Goal: Understand process/instructions

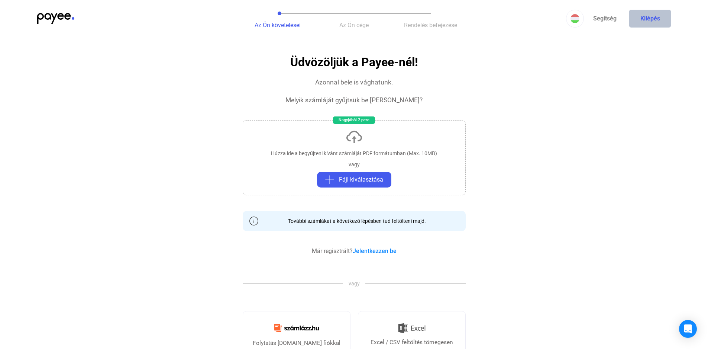
click at [648, 19] on button "Kilépés" at bounding box center [651, 19] width 42 height 18
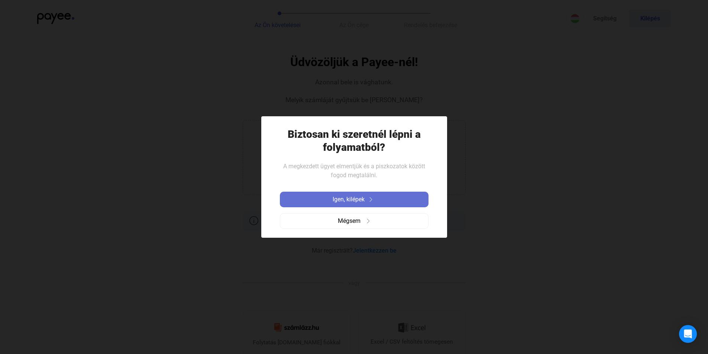
click at [375, 198] on img at bounding box center [371, 199] width 9 height 4
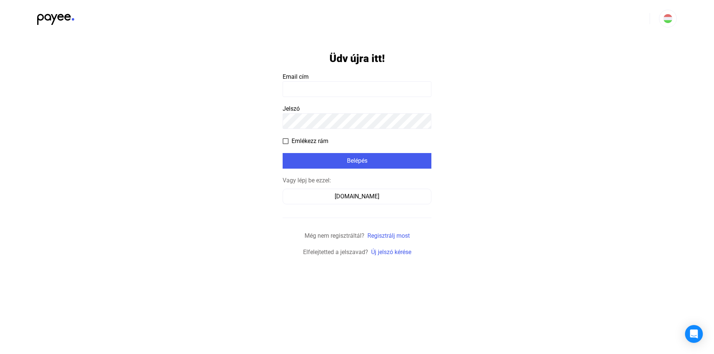
click at [42, 19] on img at bounding box center [55, 17] width 37 height 15
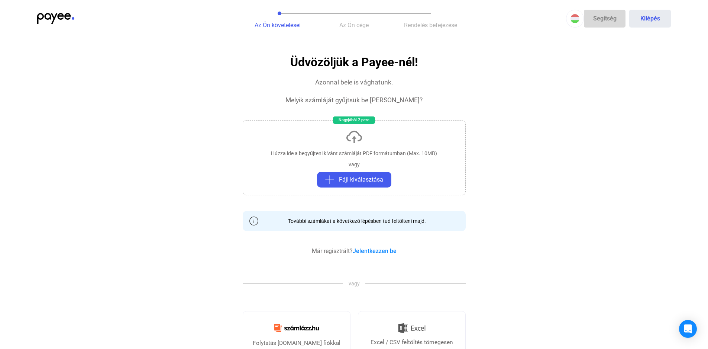
click at [602, 21] on link "Segítség" at bounding box center [605, 19] width 42 height 18
